Goal: Information Seeking & Learning: Learn about a topic

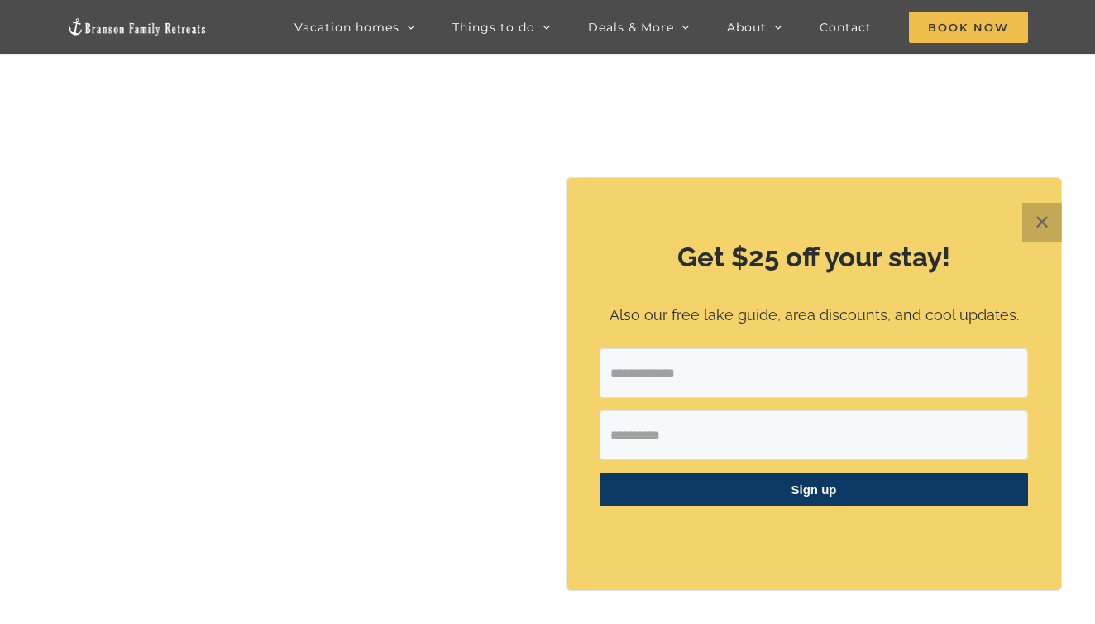
click at [1032, 228] on button "✕" at bounding box center [1042, 223] width 40 height 40
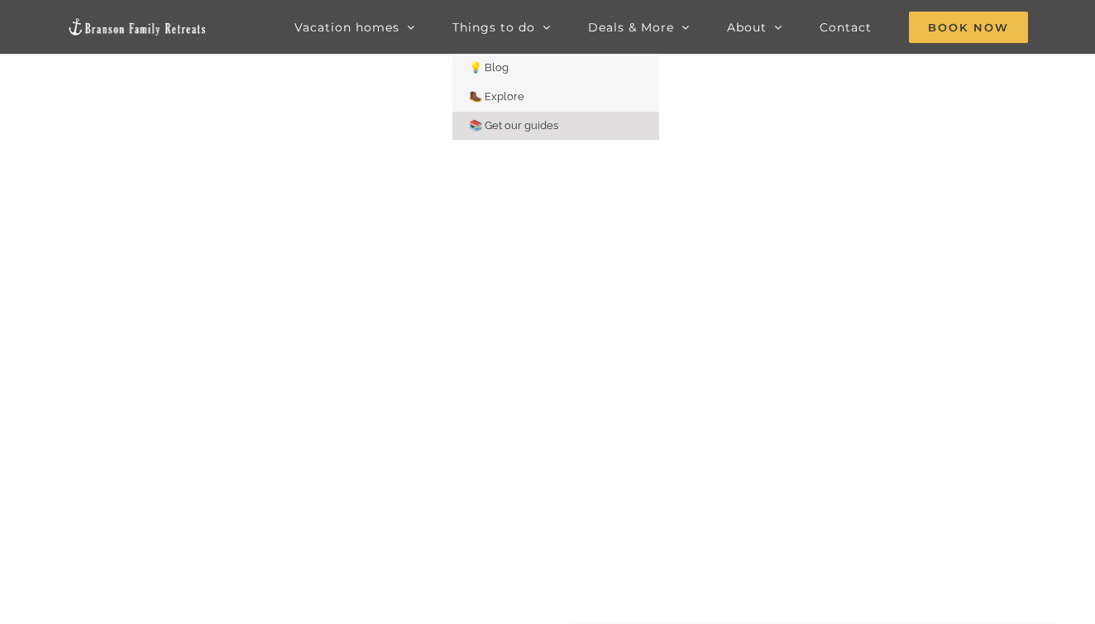
click at [513, 127] on span "📚 Get our guides" at bounding box center [513, 125] width 89 height 12
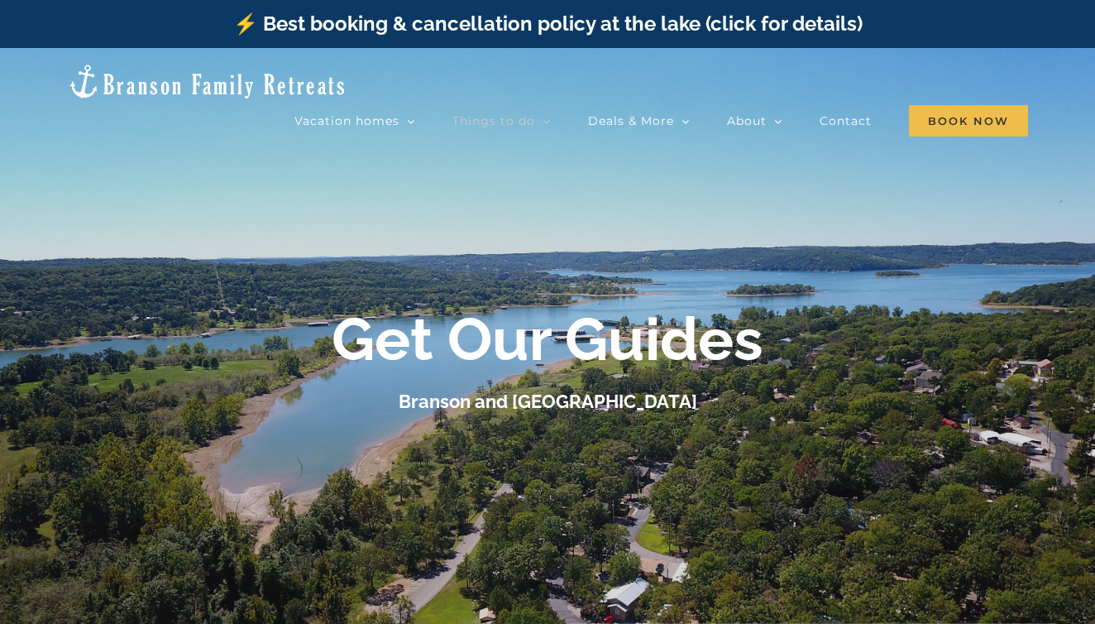
click at [942, 263] on div at bounding box center [547, 360] width 1095 height 624
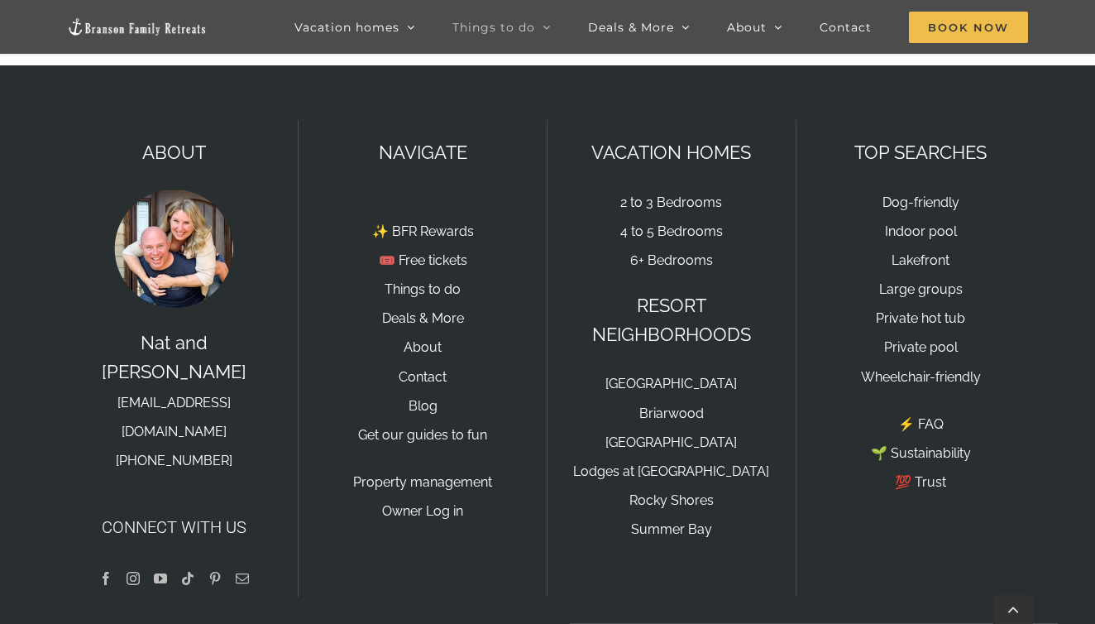
scroll to position [1622, 0]
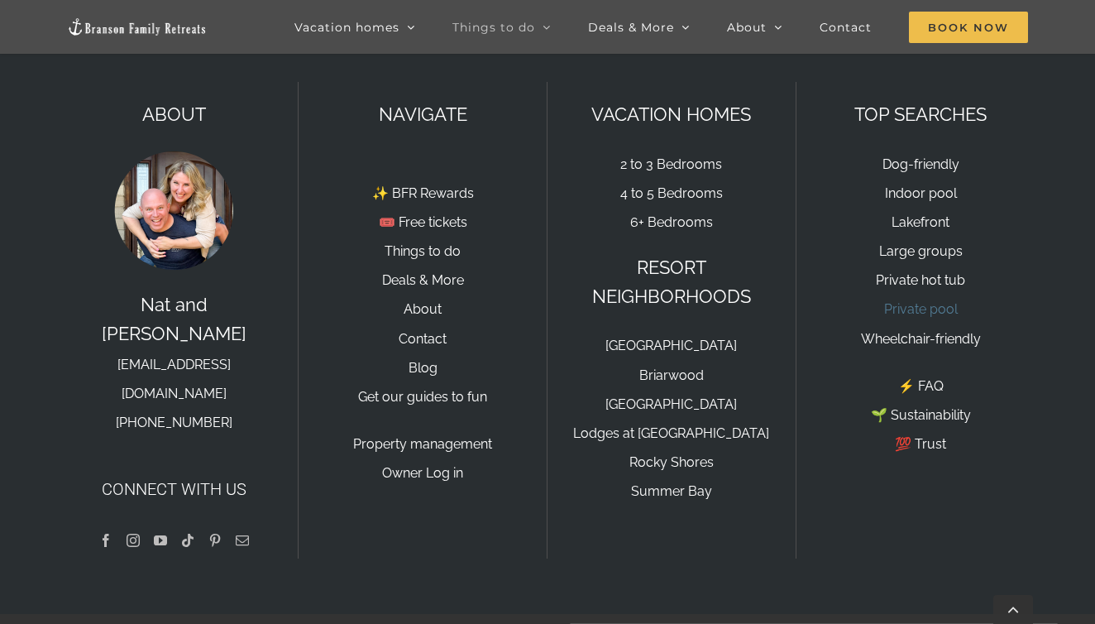
click at [915, 307] on link "Private pool" at bounding box center [921, 309] width 74 height 16
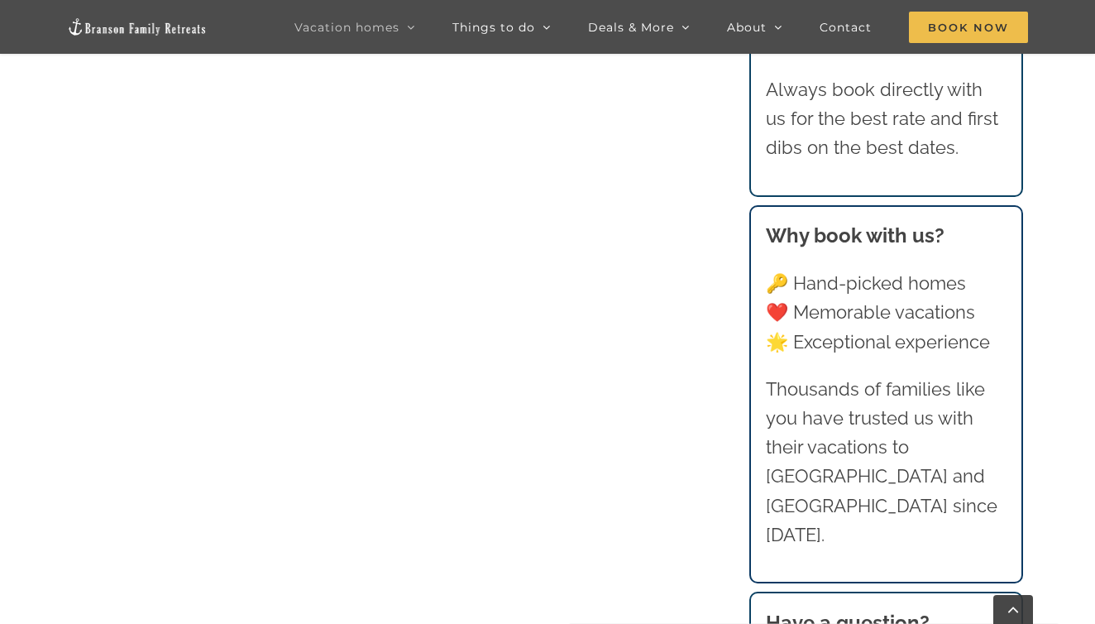
scroll to position [1147, 0]
click at [55, 389] on main "Private Pool Cabins and Lodges at Table Rock Lake | Branson Family Retreats tya…" at bounding box center [547, 484] width 1095 height 1921
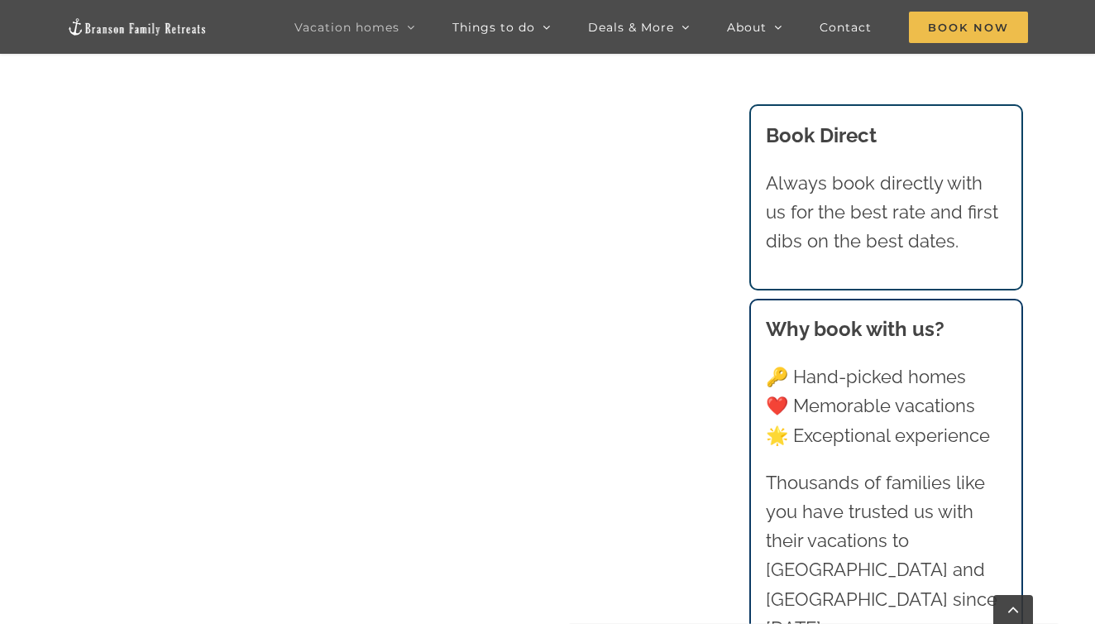
scroll to position [1000, 0]
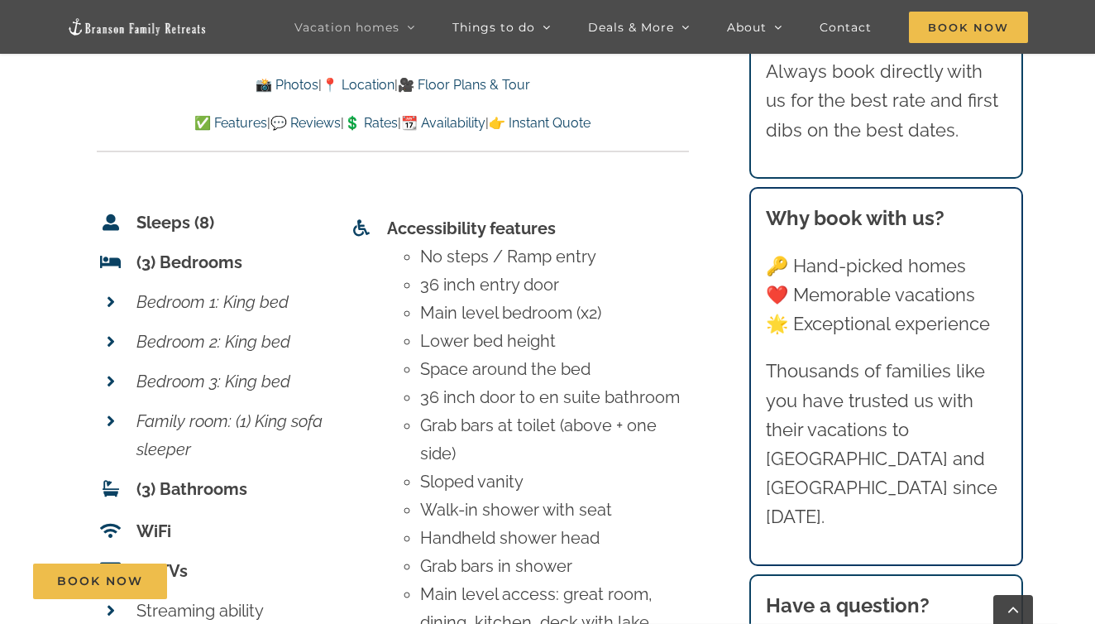
scroll to position [6729, 0]
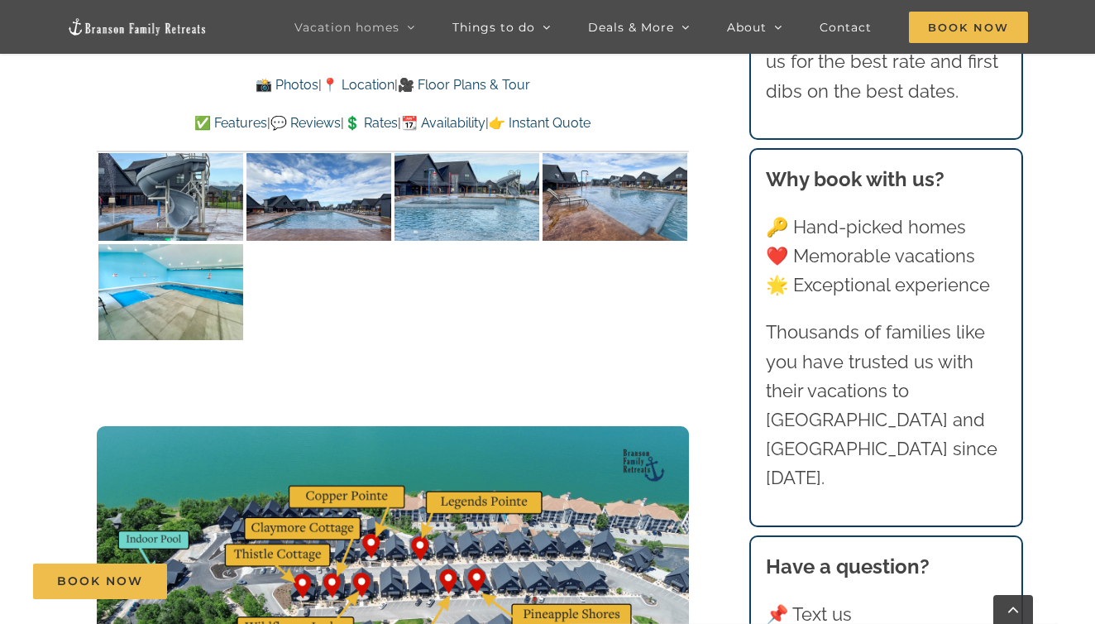
scroll to position [4408, 0]
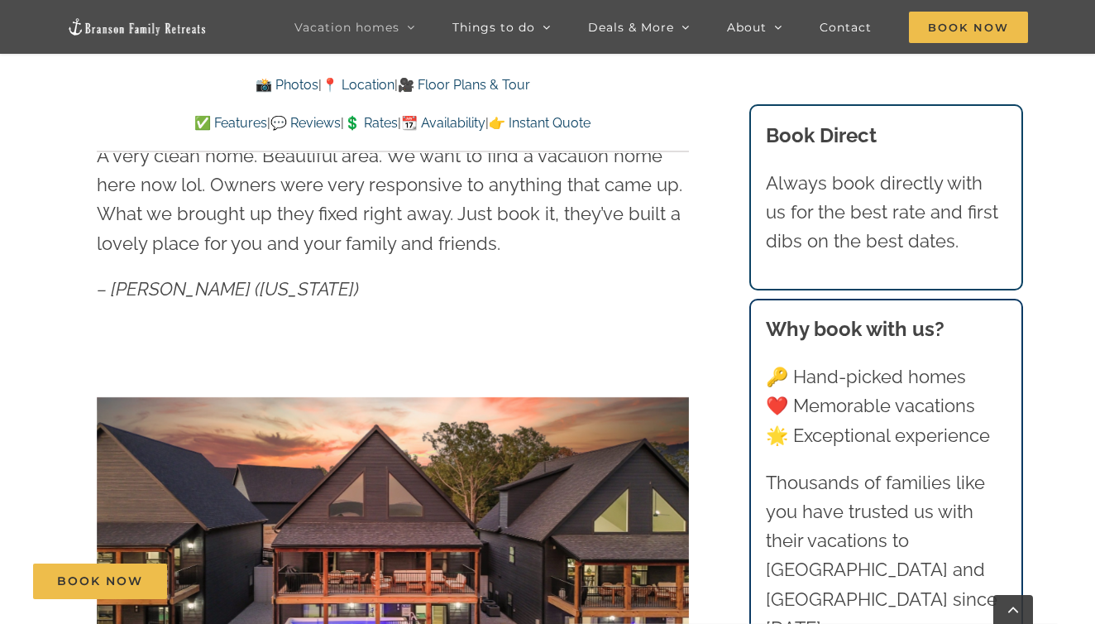
scroll to position [884, 0]
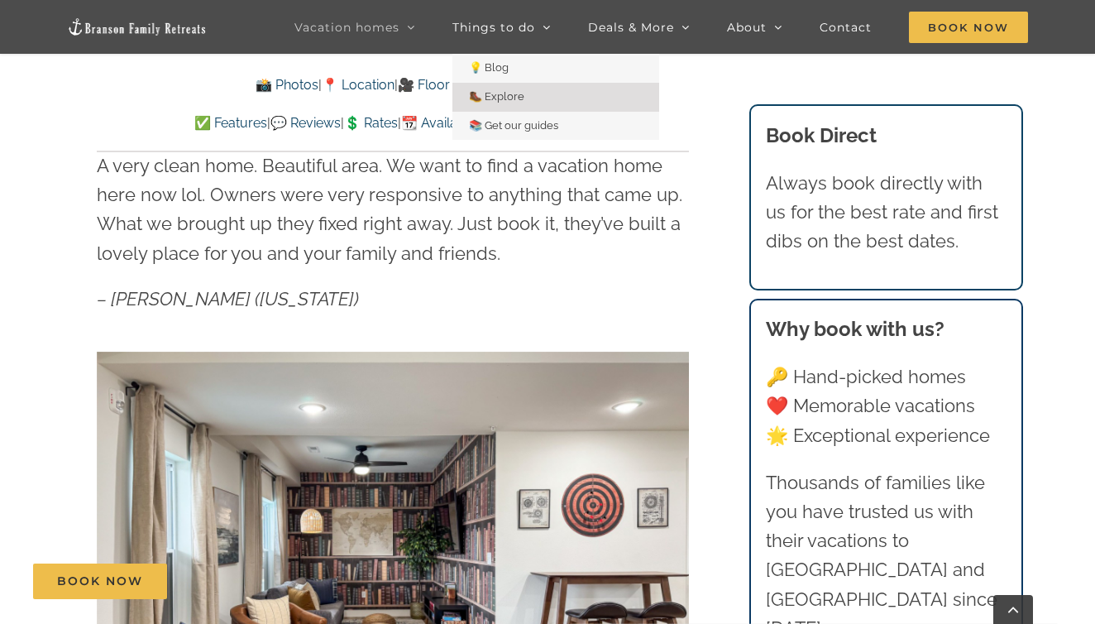
click at [507, 94] on span "🥾 Explore" at bounding box center [496, 96] width 55 height 12
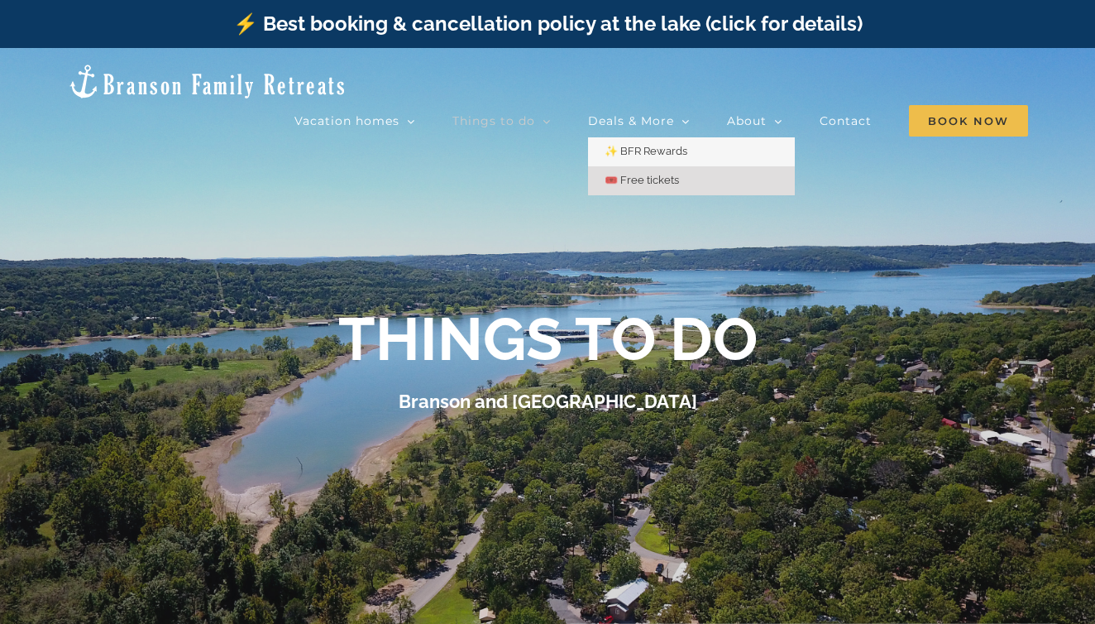
click at [622, 174] on span "🎟️ Free tickets" at bounding box center [642, 180] width 74 height 12
